Goal: Task Accomplishment & Management: Manage account settings

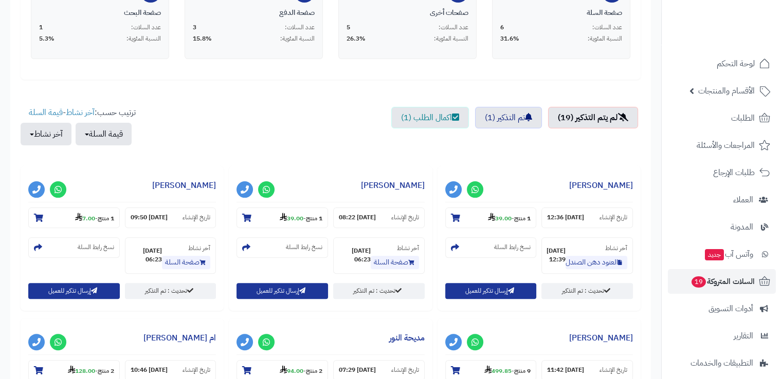
scroll to position [308, 0]
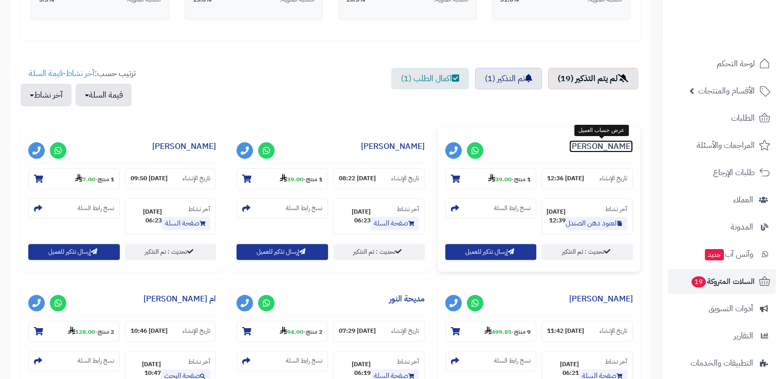
click at [582, 148] on link "[PERSON_NAME]" at bounding box center [601, 146] width 64 height 12
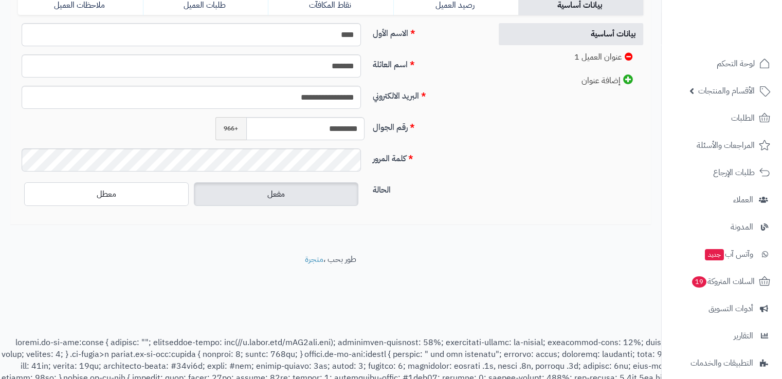
scroll to position [272, 0]
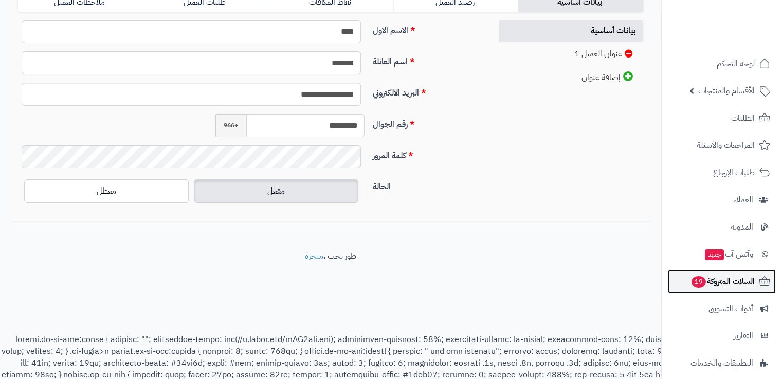
click at [726, 291] on link "السلات المتروكة 19" at bounding box center [721, 281] width 108 height 25
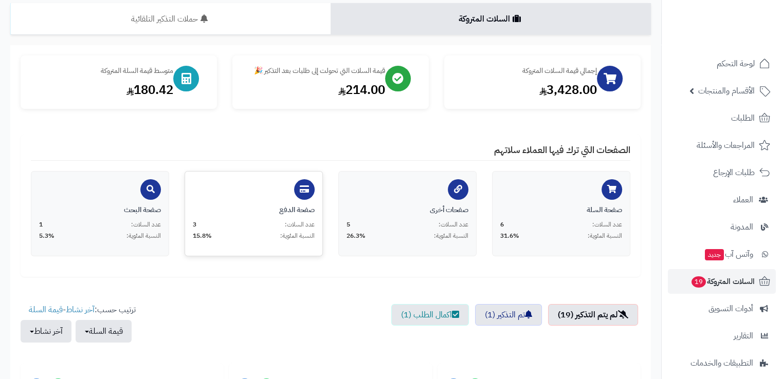
scroll to position [154, 0]
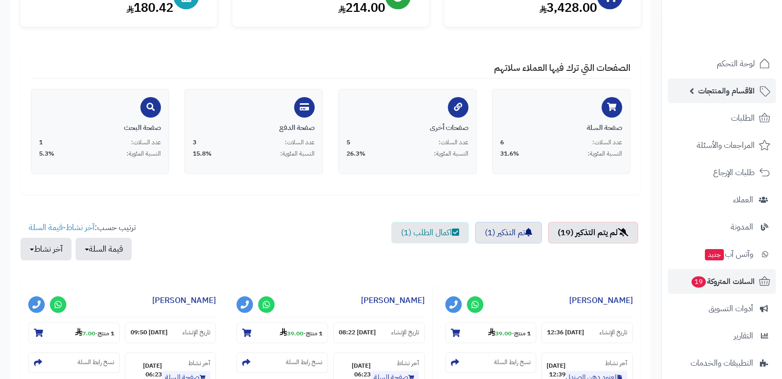
click at [723, 96] on span "الأقسام والمنتجات" at bounding box center [726, 91] width 57 height 14
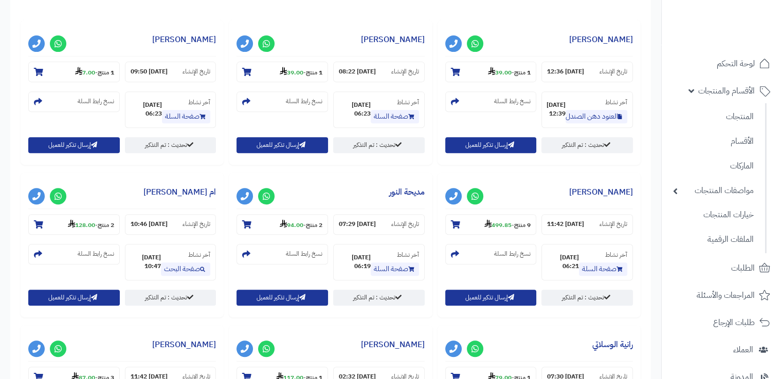
scroll to position [462, 0]
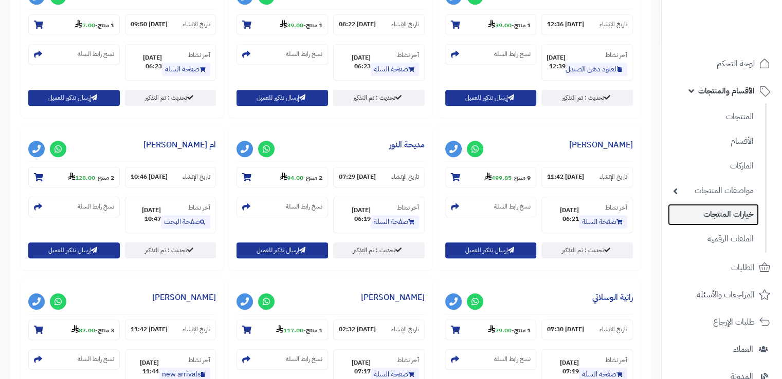
click at [733, 218] on link "خيارات المنتجات" at bounding box center [712, 214] width 91 height 21
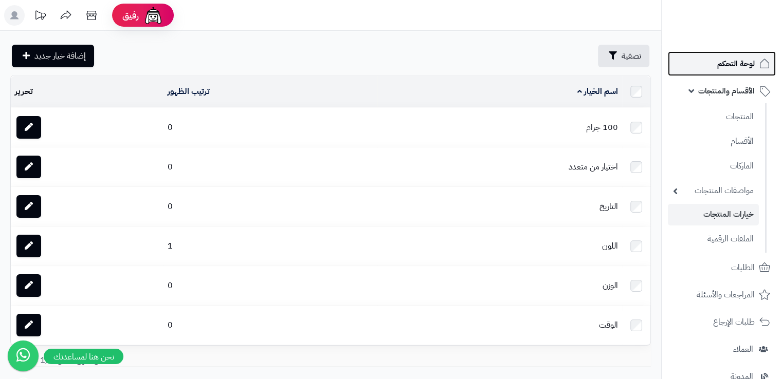
click at [730, 66] on span "لوحة التحكم" at bounding box center [736, 64] width 38 height 14
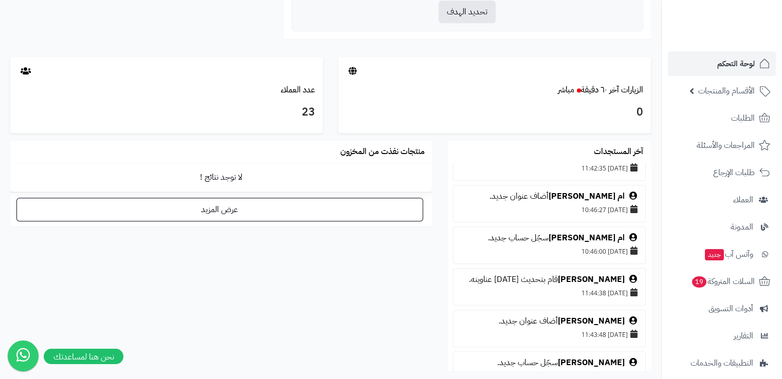
scroll to position [1079, 0]
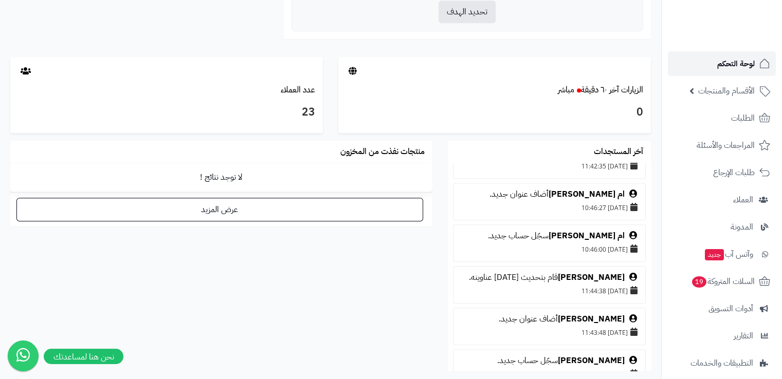
click at [703, 63] on link "لوحة التحكم" at bounding box center [721, 63] width 108 height 25
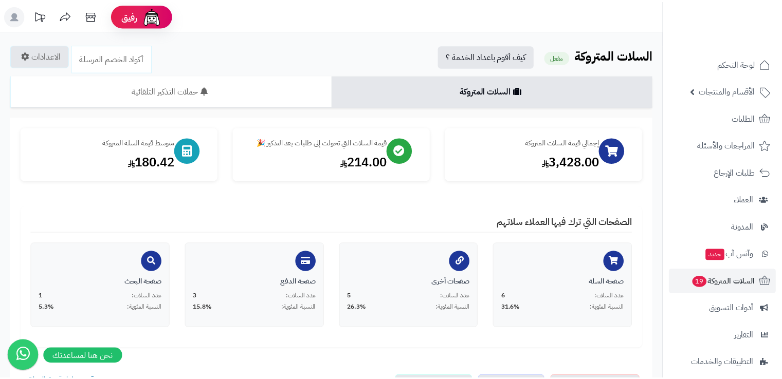
scroll to position [308, 0]
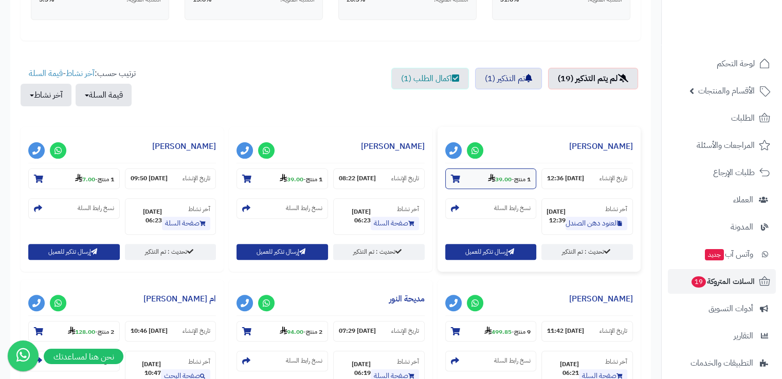
click at [492, 175] on strong "39.00" at bounding box center [500, 179] width 24 height 9
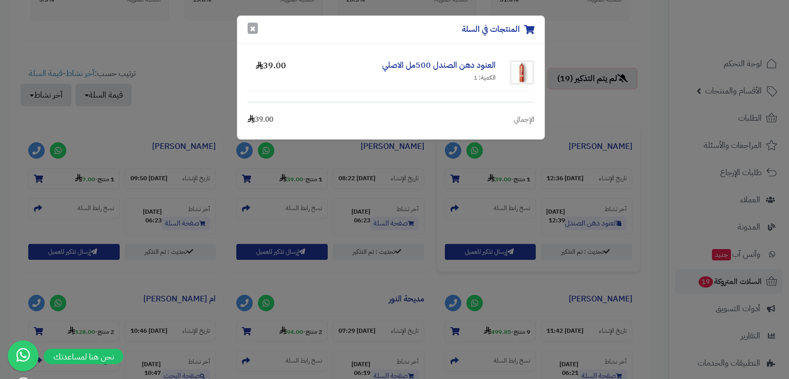
click at [252, 30] on button "×" at bounding box center [253, 28] width 10 height 11
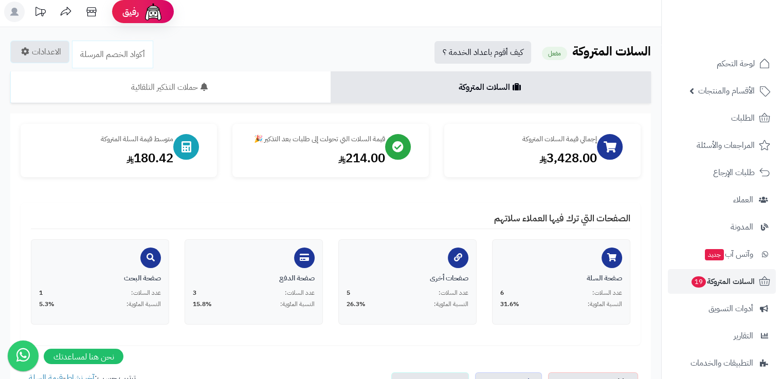
scroll to position [0, 0]
